Goal: Complete application form

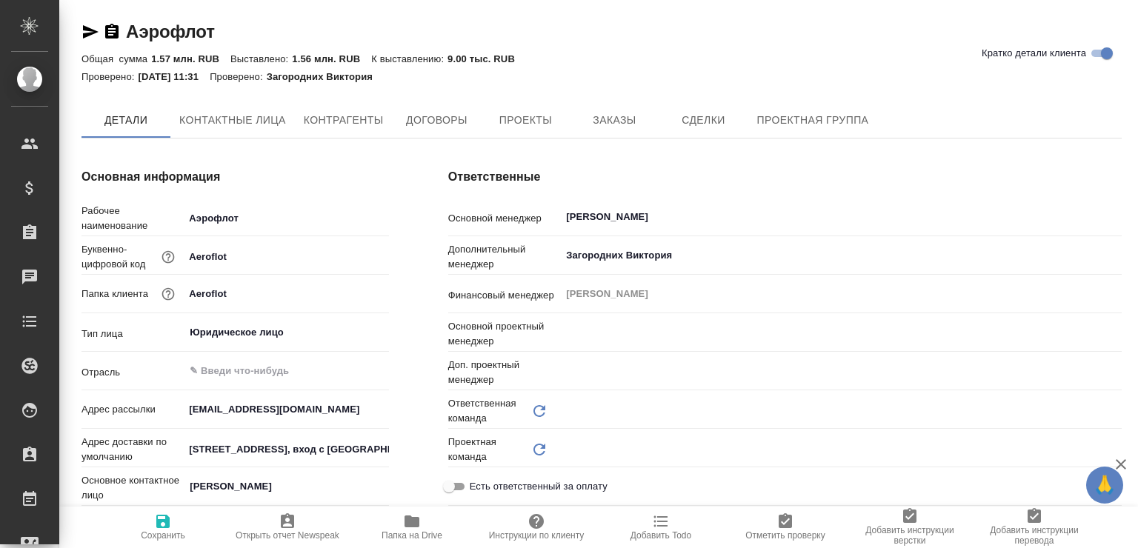
type input "(TUP) Общество с ограниченной ответственностью «Технологии управления переводом»"
type textarea "x"
type input "Локализация"
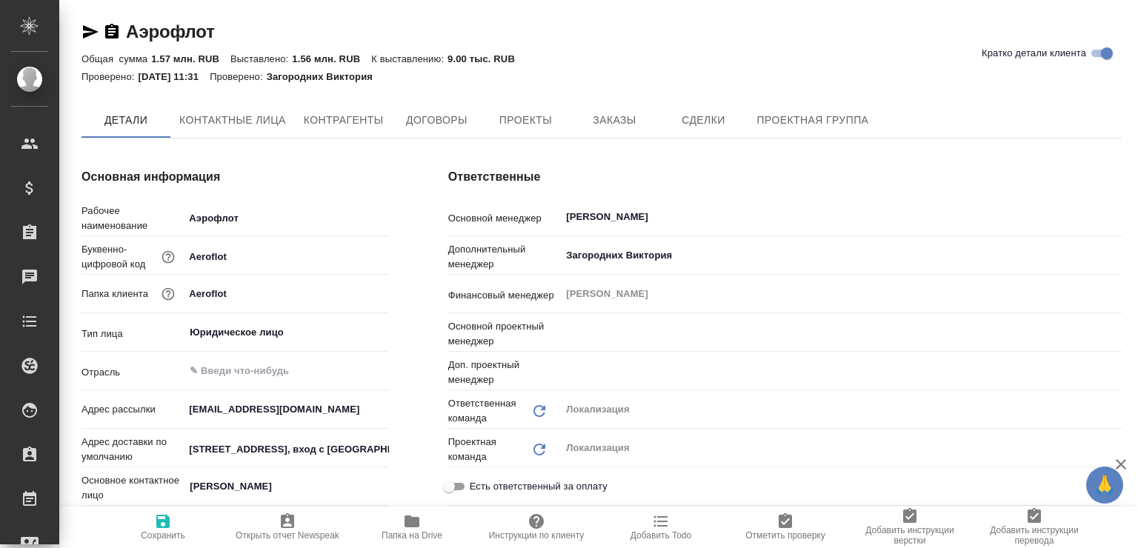
type input "[PERSON_NAME]"
type textarea "x"
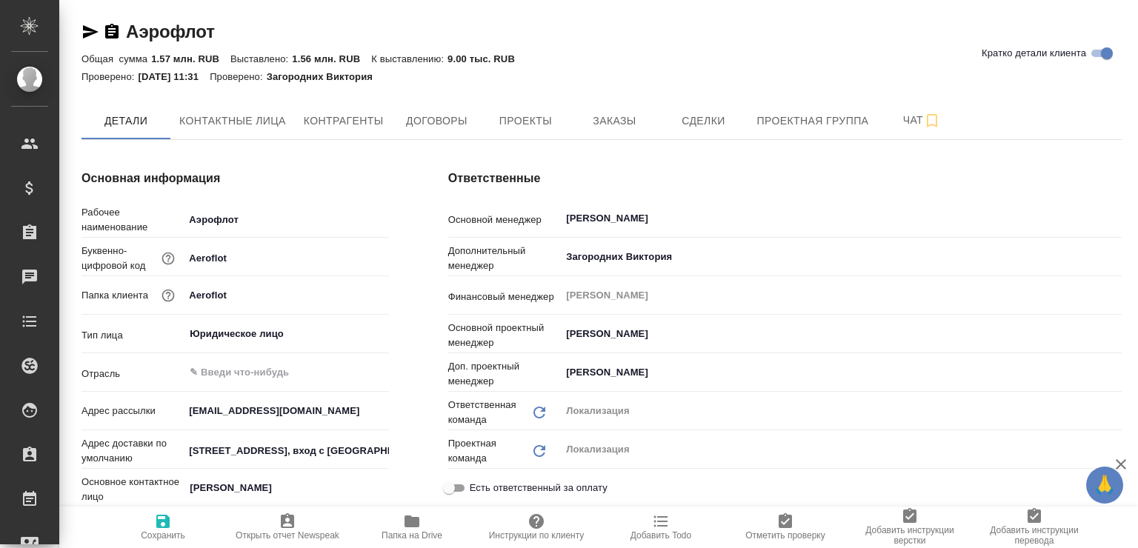
type textarea "x"
